Goal: Find specific page/section: Find specific page/section

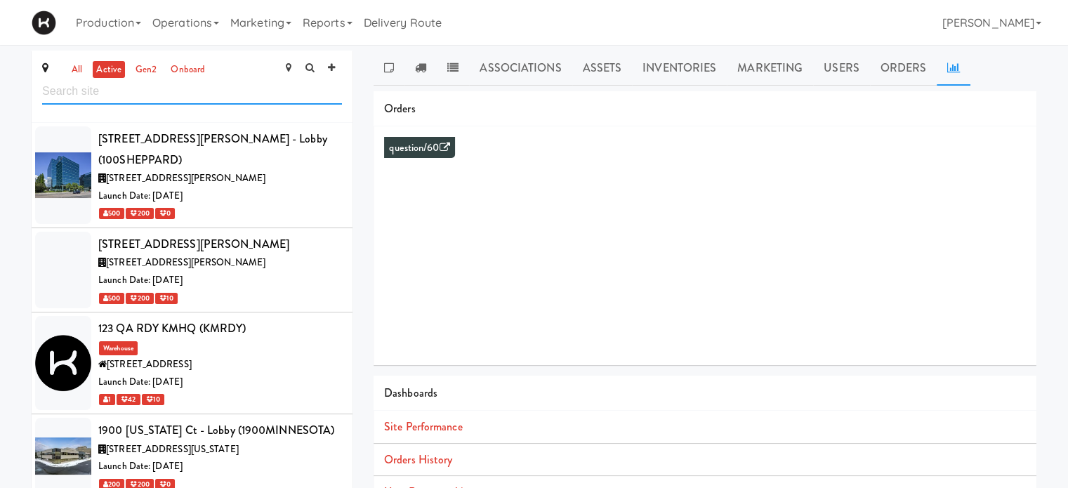
click at [164, 95] on input "text" at bounding box center [192, 92] width 300 height 26
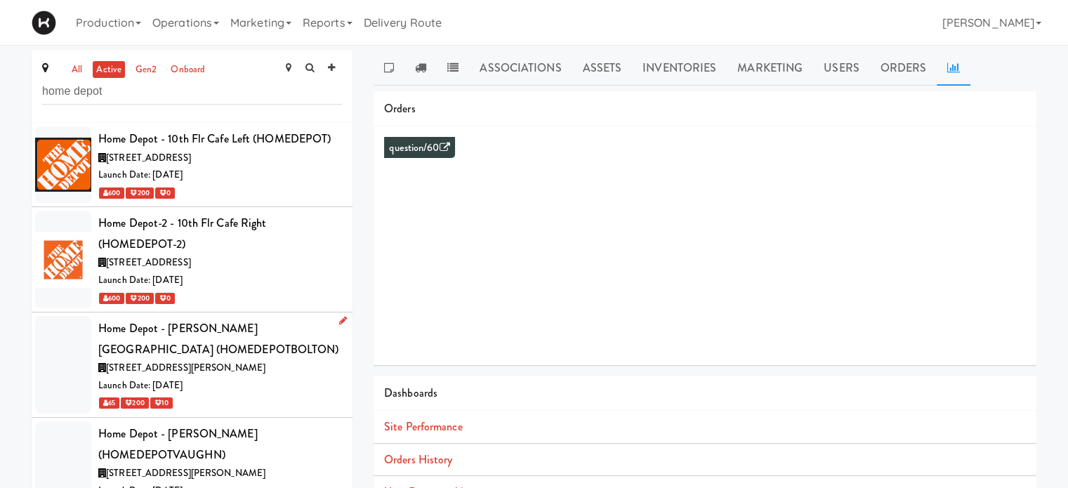
click at [287, 358] on div "Home Depot - [PERSON_NAME][GEOGRAPHIC_DATA] (HOMEDEPOTBOLTON)" at bounding box center [220, 338] width 244 height 41
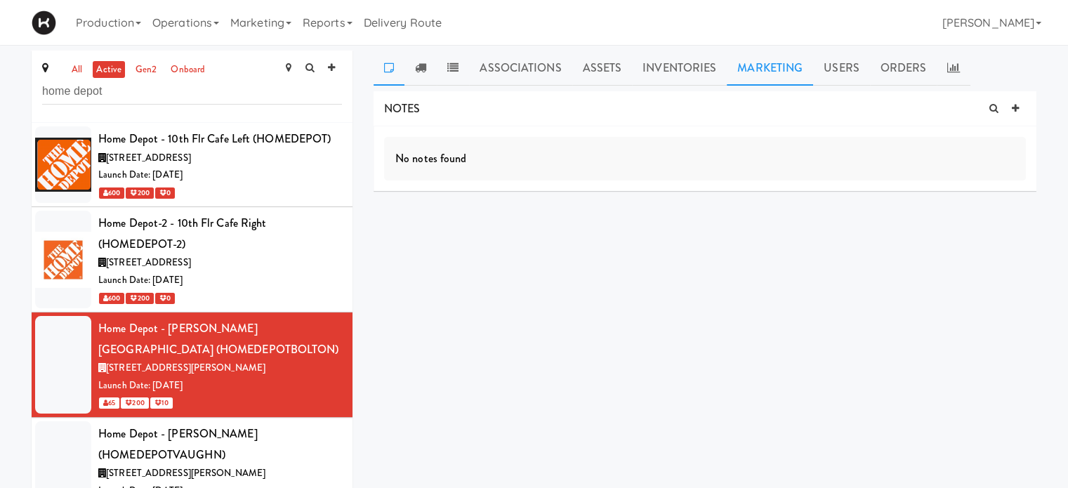
click at [761, 61] on link "Marketing" at bounding box center [770, 68] width 86 height 35
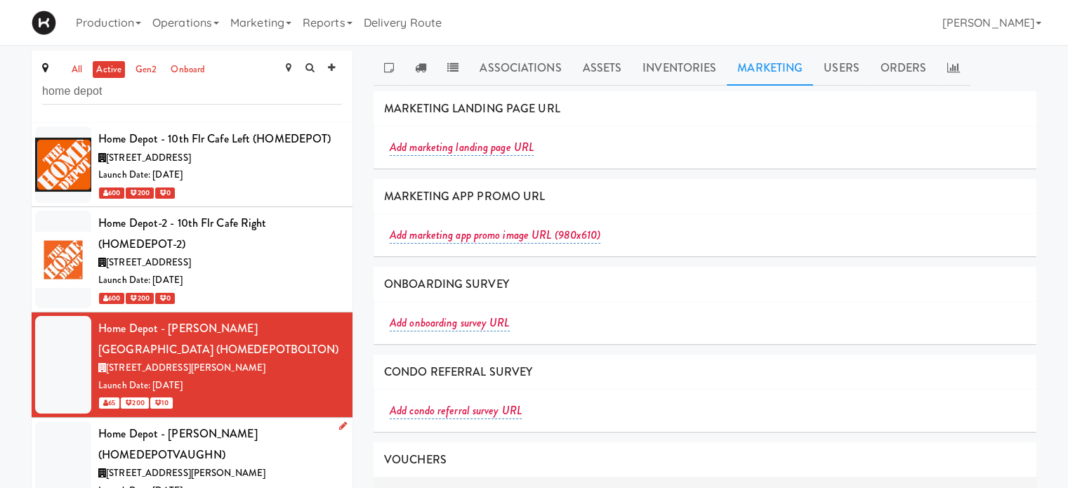
click at [318, 442] on div "Home Depot - [PERSON_NAME] (HOMEDEPOTVAUGHN)" at bounding box center [220, 444] width 244 height 41
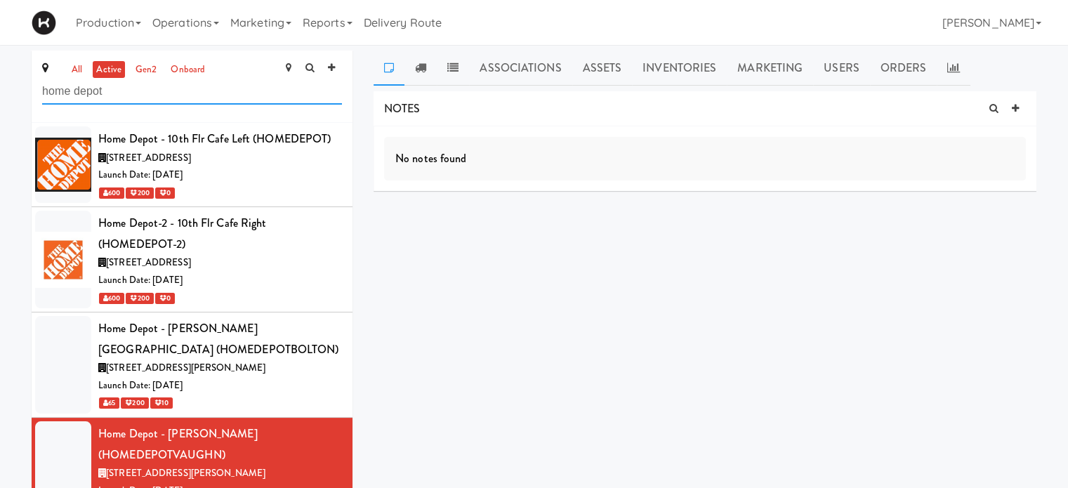
click at [113, 100] on input "home depot" at bounding box center [192, 92] width 300 height 26
type input "h"
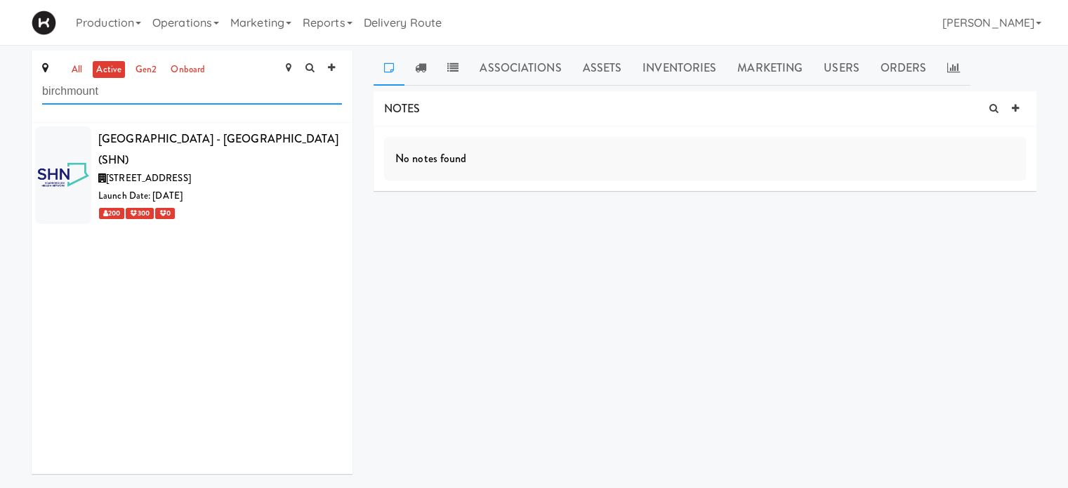
type input "birchmount"
click at [287, 181] on div "[STREET_ADDRESS]" at bounding box center [220, 179] width 244 height 18
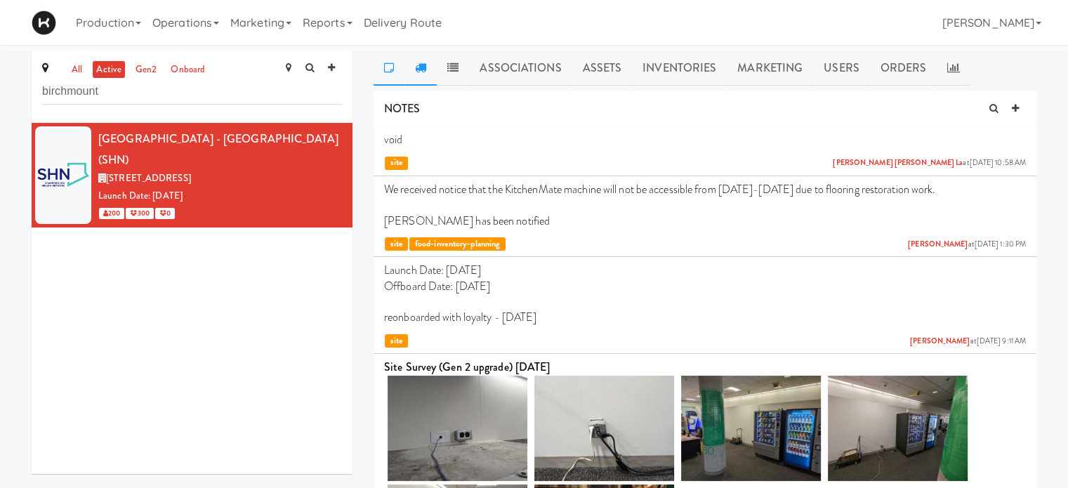
click at [424, 71] on icon at bounding box center [420, 67] width 11 height 11
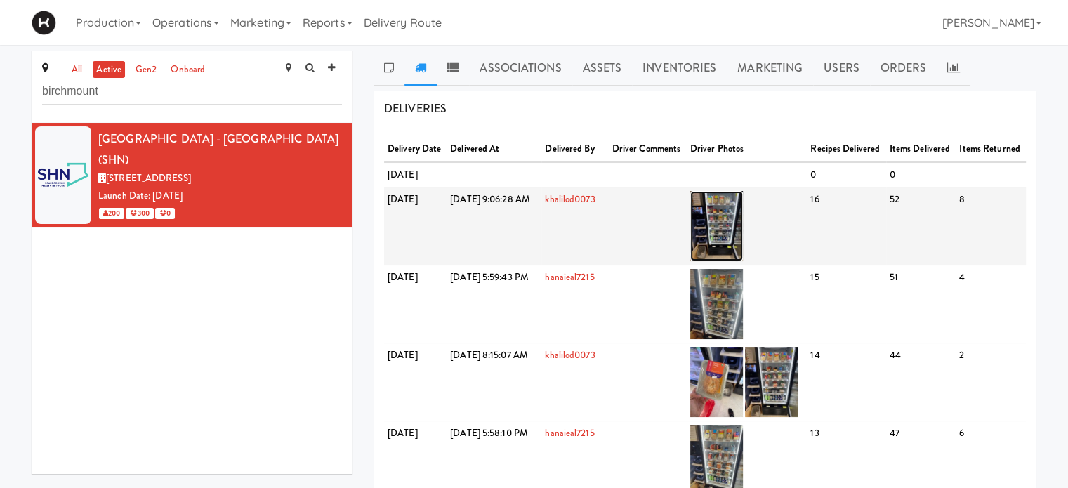
click at [735, 237] on img at bounding box center [716, 226] width 53 height 70
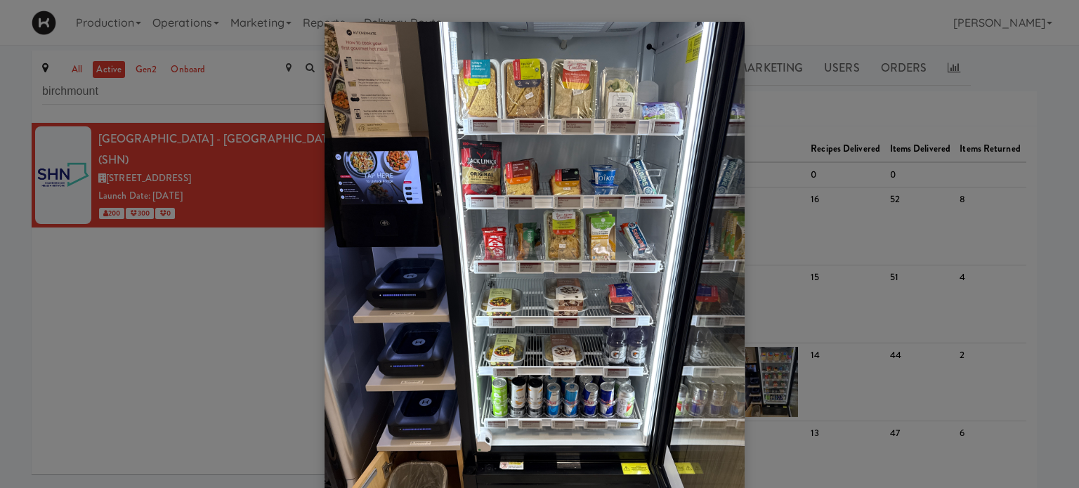
click at [523, 119] on img at bounding box center [535, 302] width 420 height 560
click at [1040, 277] on div at bounding box center [539, 244] width 1079 height 488
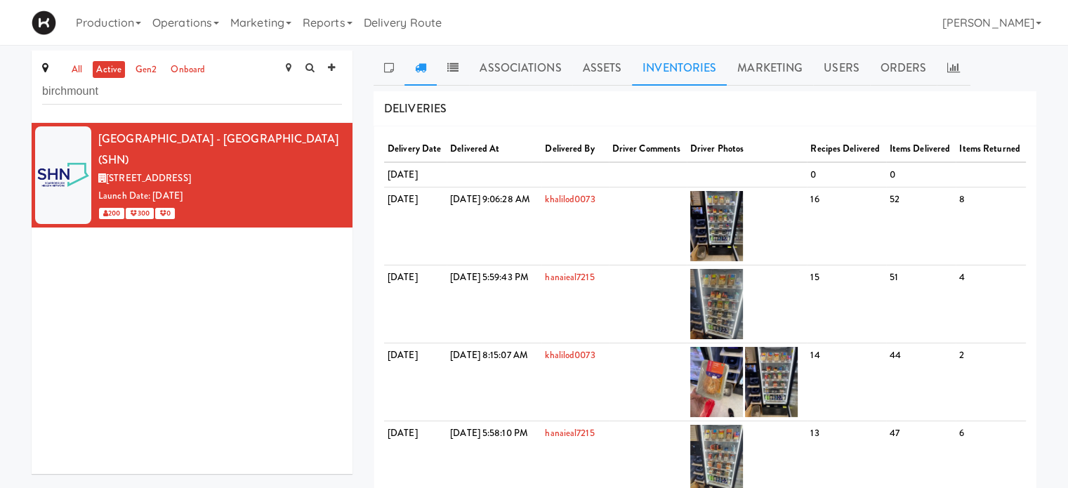
click at [662, 65] on link "Inventories" at bounding box center [679, 68] width 95 height 35
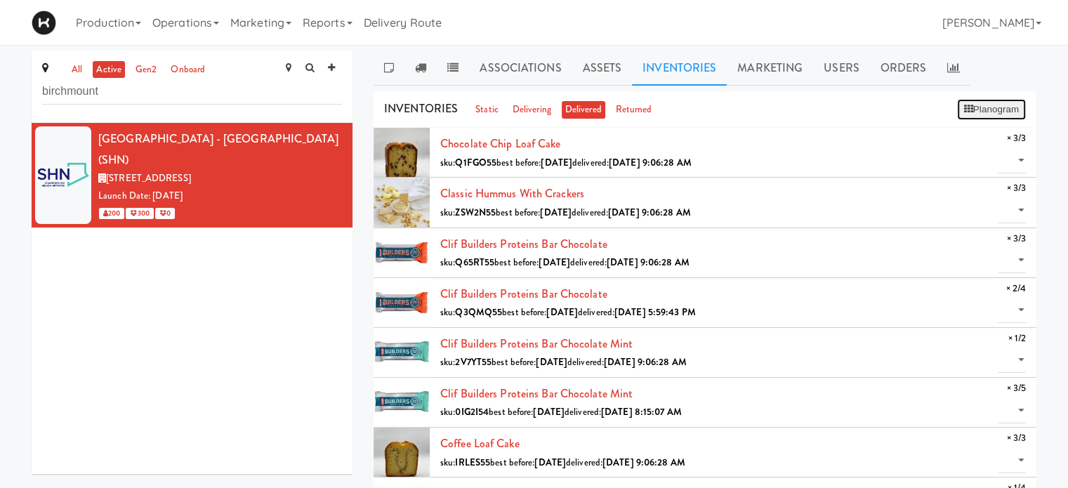
click at [1000, 107] on button "Planogram" at bounding box center [991, 109] width 69 height 21
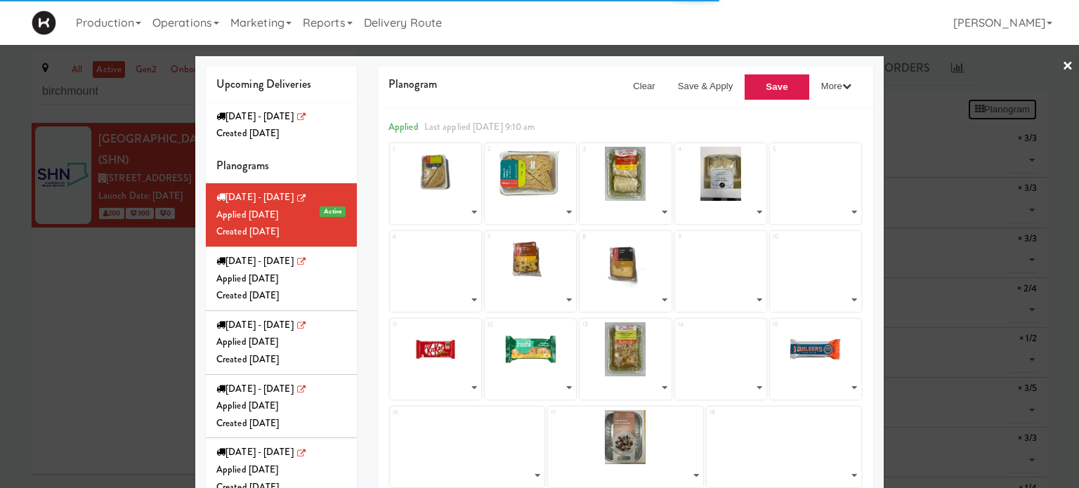
select select "number:273988"
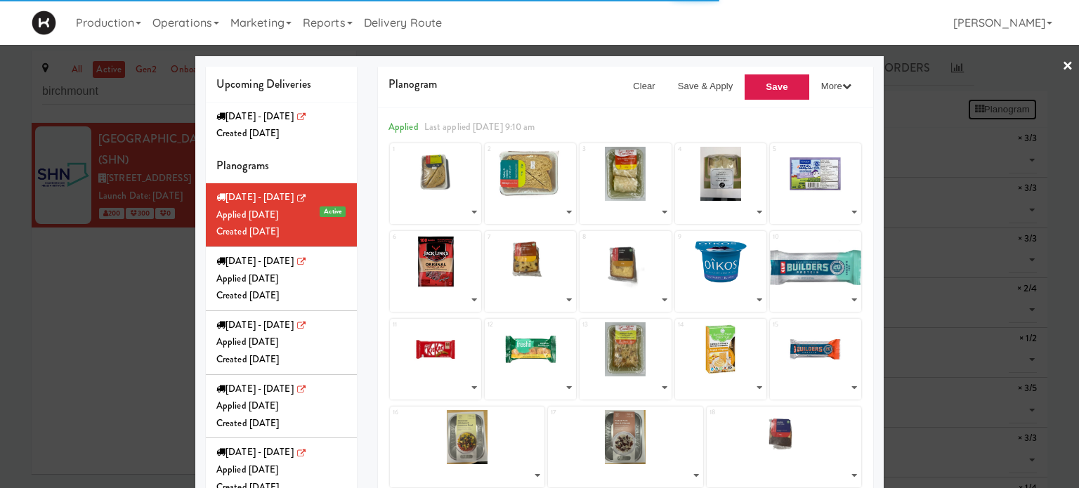
select select "number:273916"
select select "number:273953"
select select "number:273789"
select select "number:273894"
select select "number:260633"
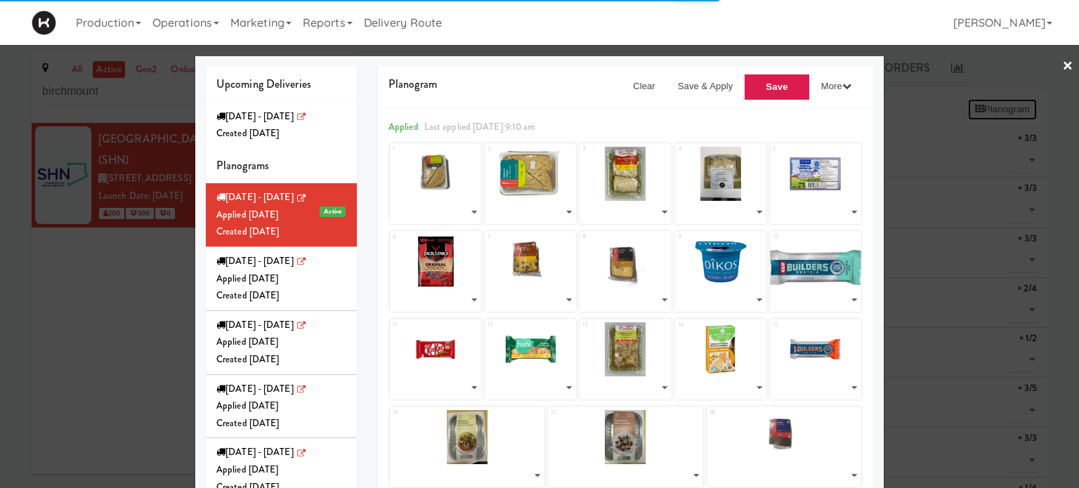
select select "number:273986"
select select "number:273990"
select select "number:273968"
select select "number:273757"
select select "number:273742"
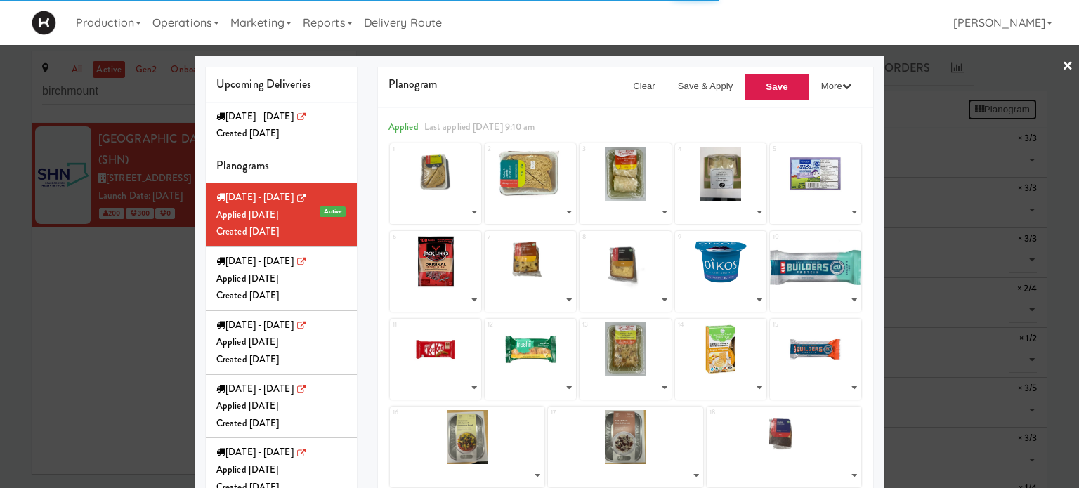
select select "number:273979"
select select "number:273936"
select select "number:273871"
select select "number:273768"
select select "number:270379"
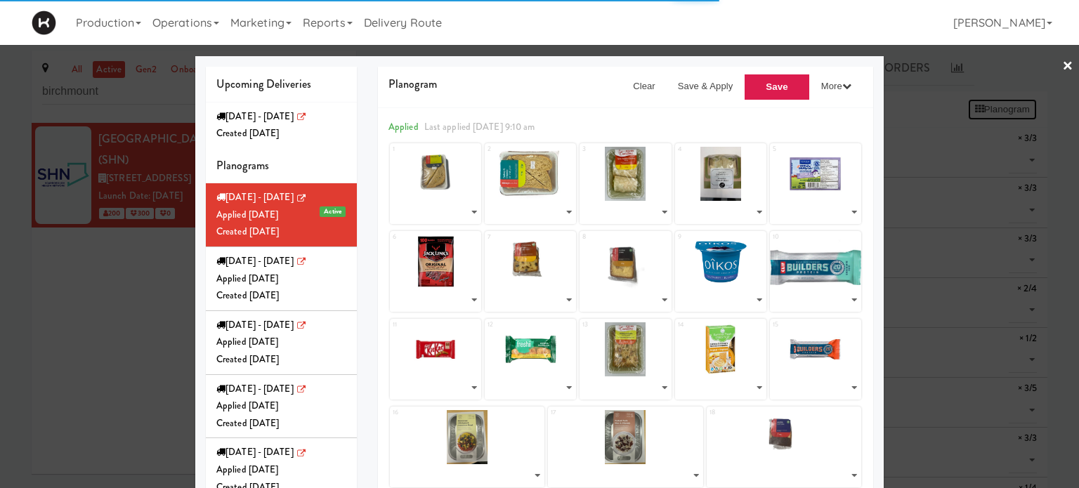
select select "number:270589"
select select "number:270272"
select select "number:270379"
select select "number:270589"
select select "number:273774"
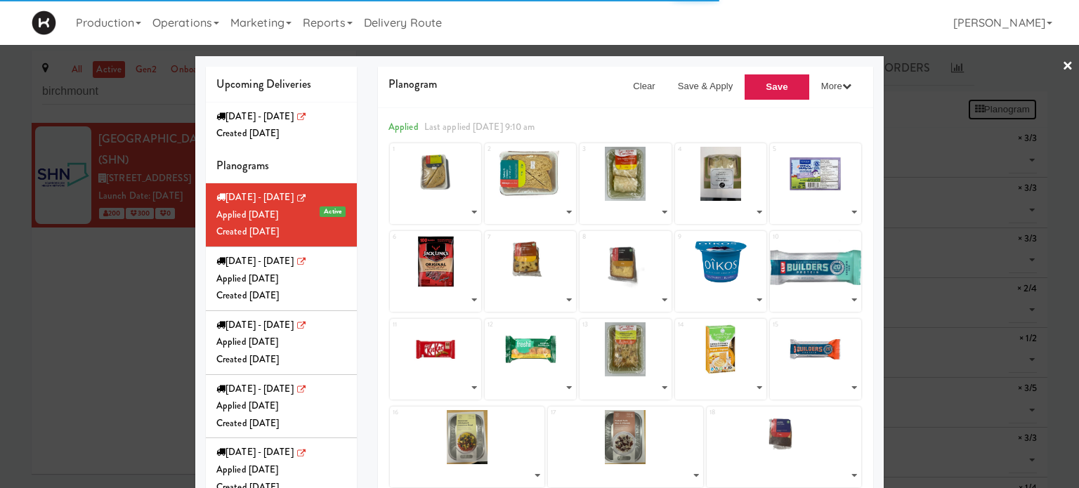
select select "number:238552"
select select "number:273777"
select select "number:266140"
select select "number:266147"
select select "number:250861"
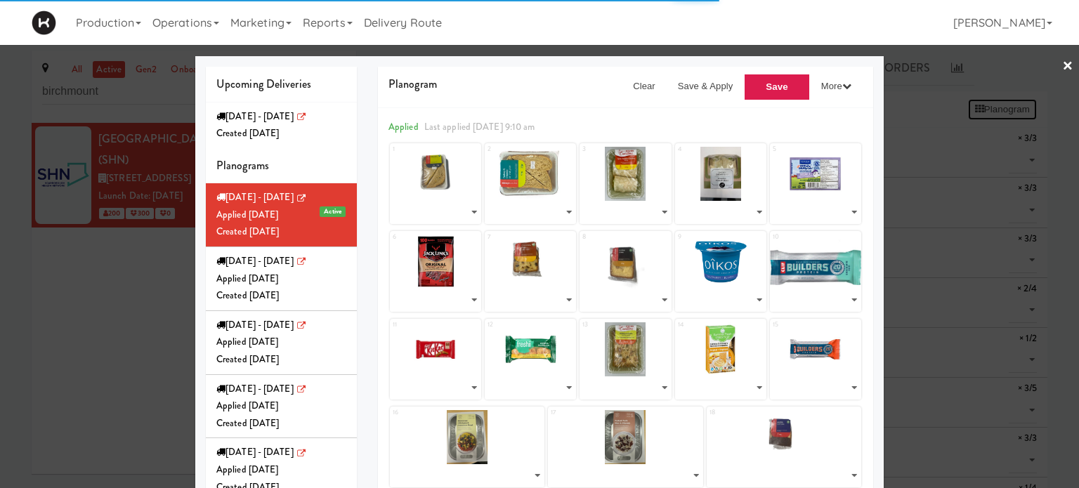
select select "number:270086"
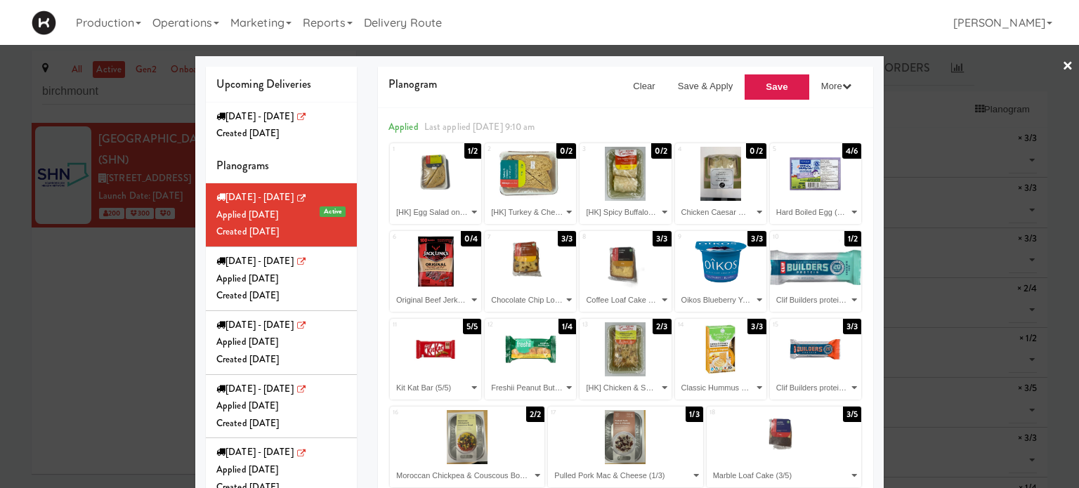
click at [1062, 61] on link "×" at bounding box center [1067, 67] width 11 height 44
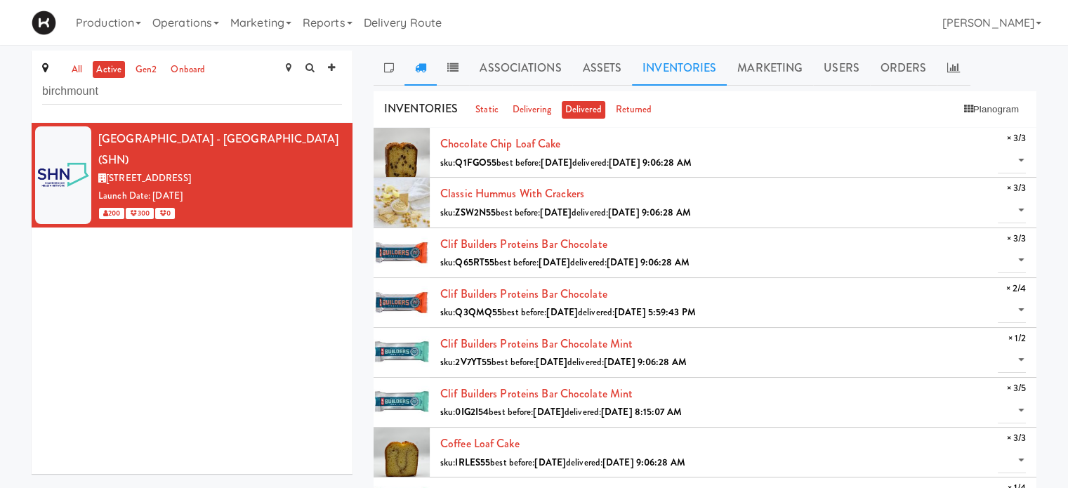
click at [428, 58] on link at bounding box center [421, 68] width 32 height 35
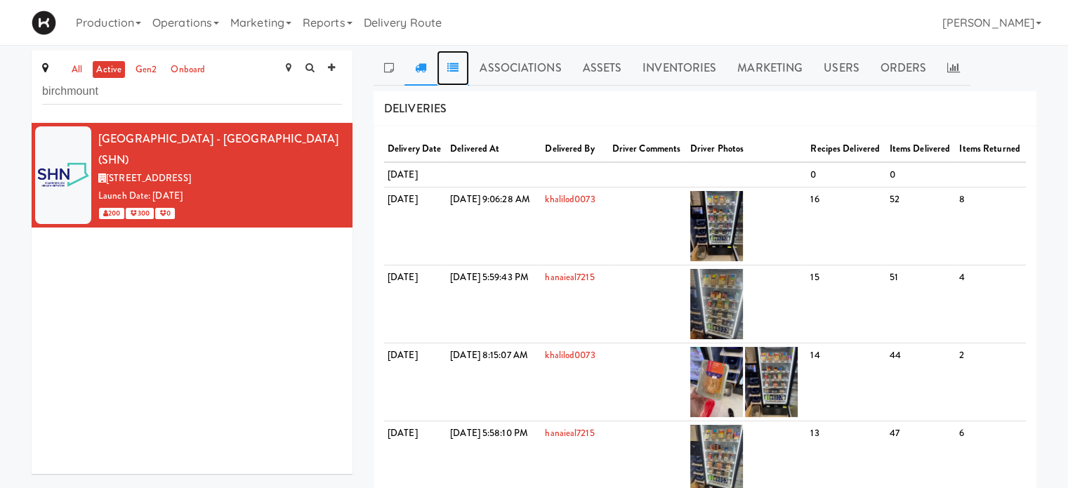
click at [452, 72] on icon at bounding box center [452, 67] width 11 height 11
click at [680, 67] on link "Inventories" at bounding box center [679, 68] width 95 height 35
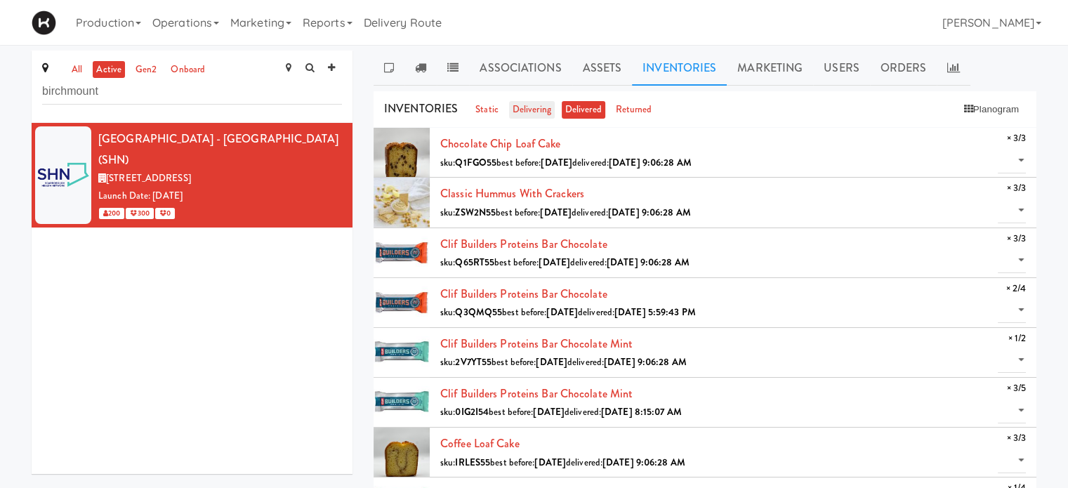
click at [524, 113] on link "delivering" at bounding box center [532, 110] width 46 height 18
